Goal: Check status: Check status

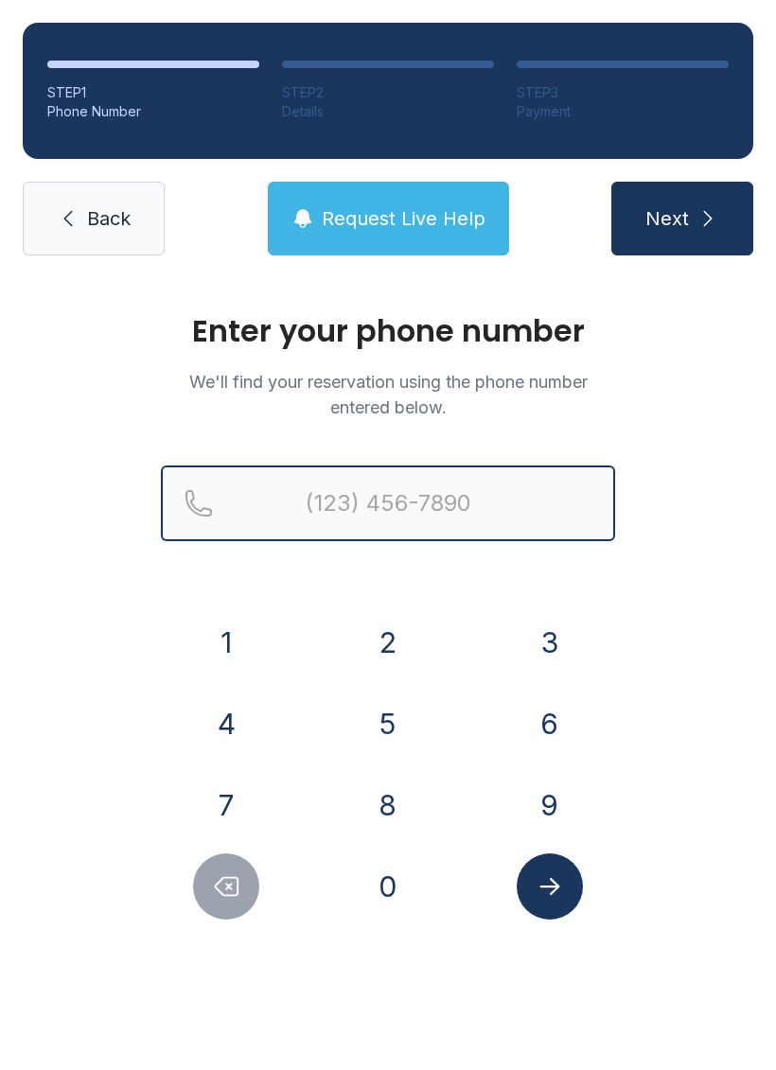
click at [315, 502] on input "Reservation phone number" at bounding box center [388, 503] width 454 height 76
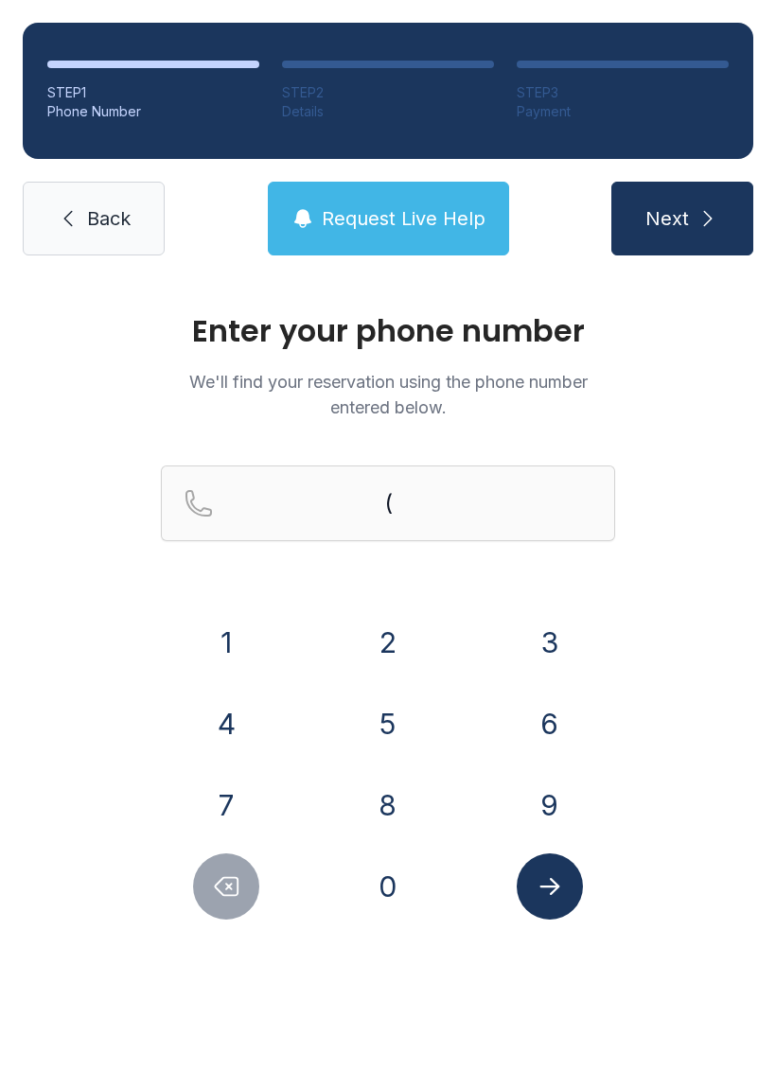
click at [235, 699] on button "4" at bounding box center [226, 724] width 66 height 66
click at [228, 788] on button "7" at bounding box center [226, 805] width 66 height 66
click at [399, 906] on button "0" at bounding box center [388, 886] width 66 height 66
click at [410, 717] on button "5" at bounding box center [388, 724] width 66 height 66
click at [548, 644] on button "3" at bounding box center [549, 642] width 66 height 66
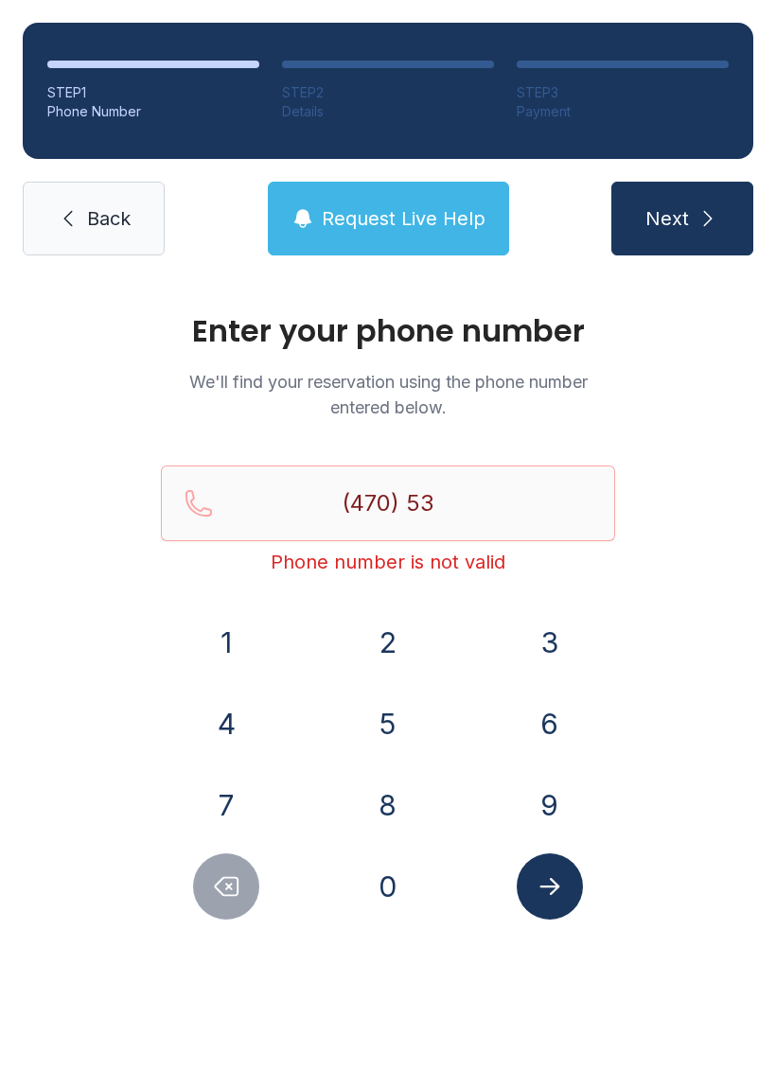
click at [240, 728] on button "4" at bounding box center [226, 724] width 66 height 66
click at [414, 808] on button "8" at bounding box center [388, 805] width 66 height 66
click at [540, 725] on button "6" at bounding box center [549, 724] width 66 height 66
click at [236, 639] on button "1" at bounding box center [226, 642] width 66 height 66
click at [412, 726] on button "5" at bounding box center [388, 724] width 66 height 66
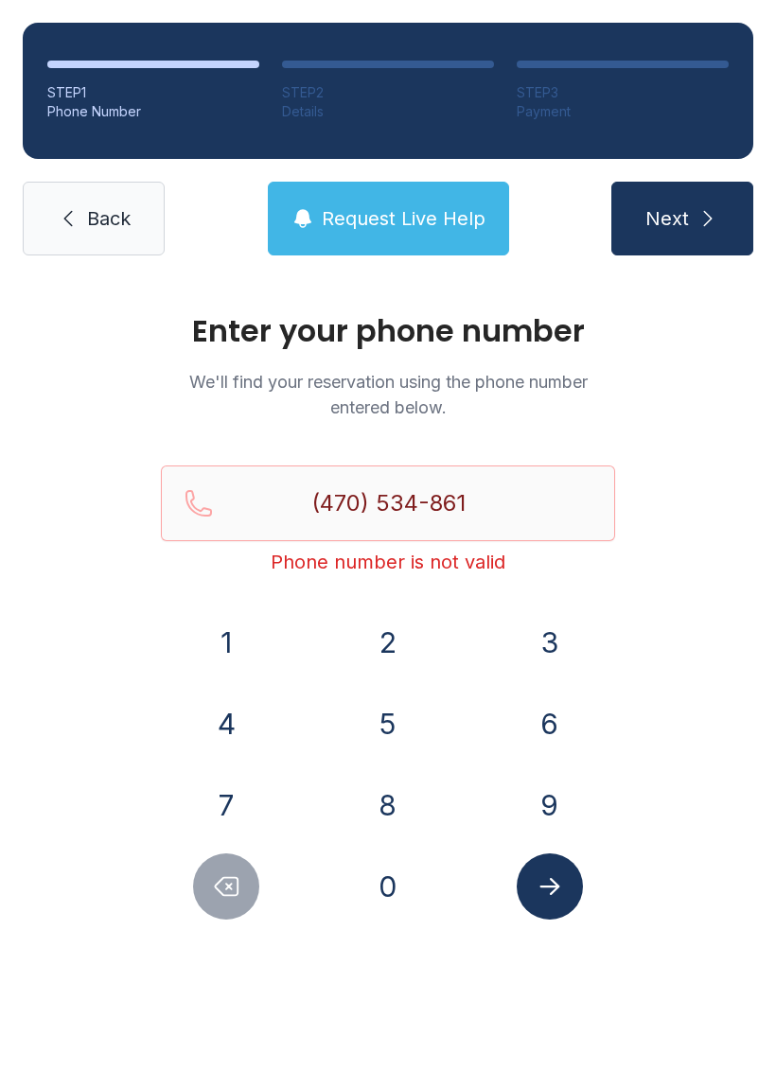
type input "[PHONE_NUMBER]"
click at [555, 884] on icon "Submit lookup form" at bounding box center [549, 886] width 20 height 17
